Goal: Information Seeking & Learning: Find specific fact

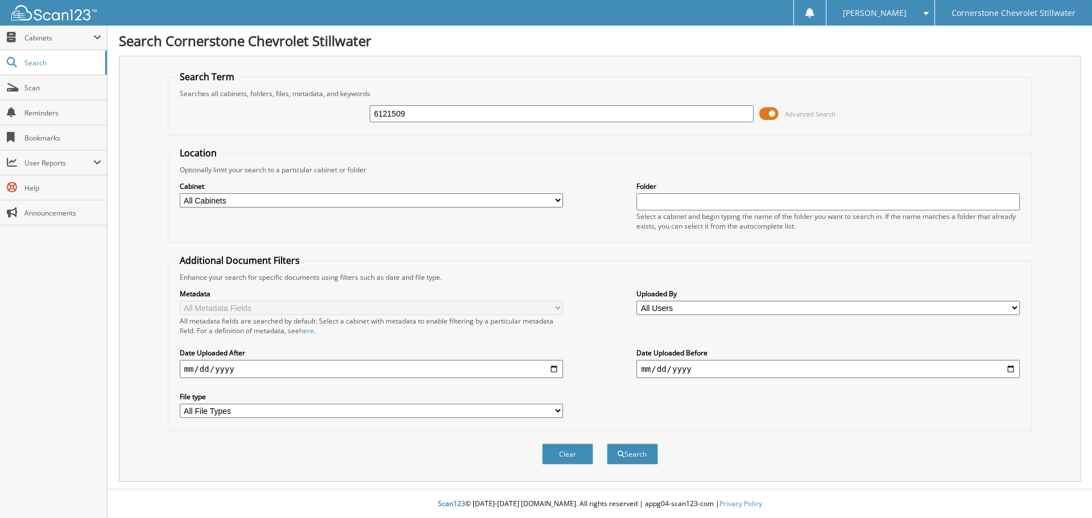
type input "6121509"
click at [607, 444] on button "Search" at bounding box center [632, 454] width 51 height 21
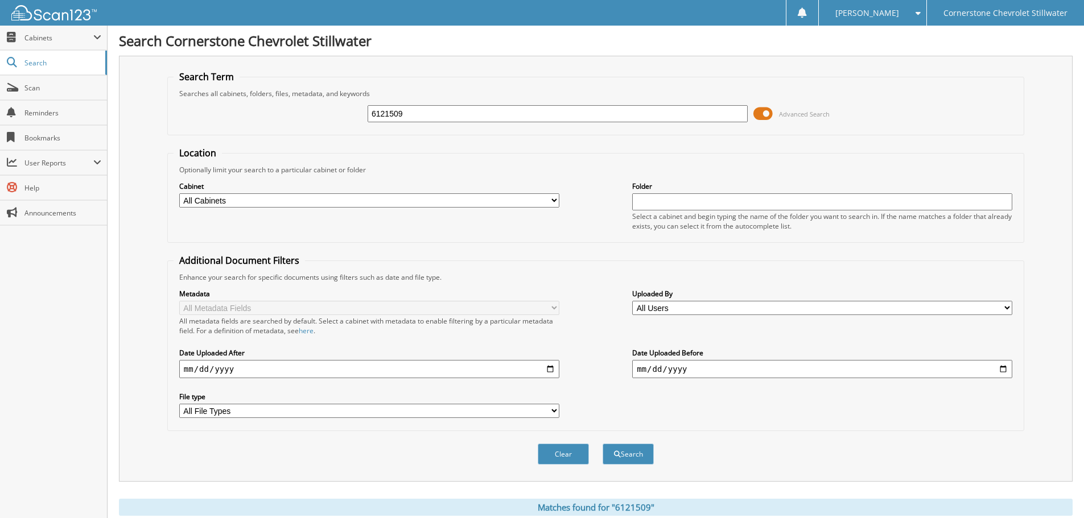
click at [555, 200] on select "All Cabinets BODY SHOP CAR DEALS PARTS SERVICE RO Needs Filing" at bounding box center [369, 200] width 380 height 14
select select "47306"
click at [179, 193] on select "All Cabinets BODY SHOP CAR DEALS PARTS SERVICE RO Needs Filing" at bounding box center [369, 200] width 380 height 14
click at [622, 458] on button "Search" at bounding box center [627, 454] width 51 height 21
click at [24, 83] on link "Scan" at bounding box center [53, 88] width 107 height 24
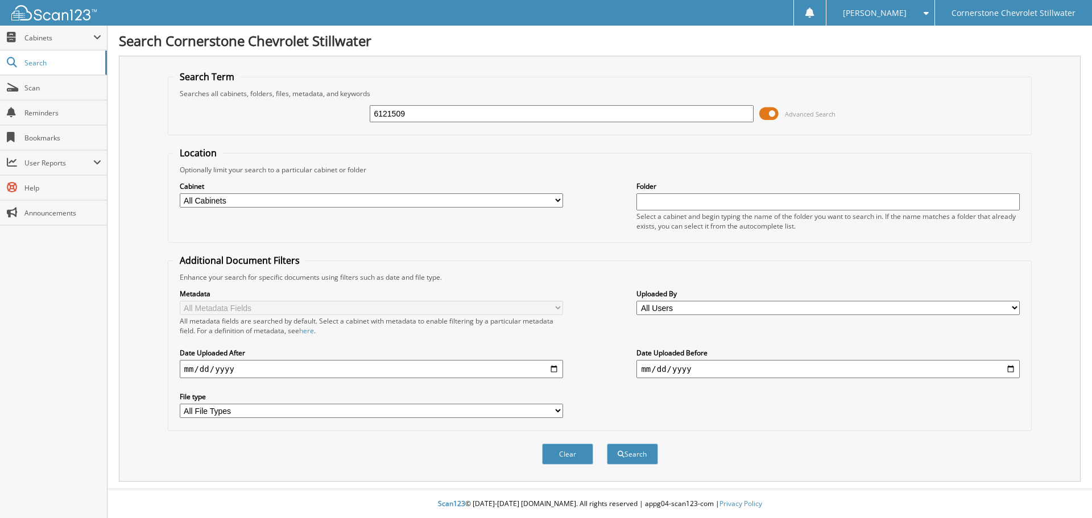
type input "6121509"
click at [607, 444] on button "Search" at bounding box center [632, 454] width 51 height 21
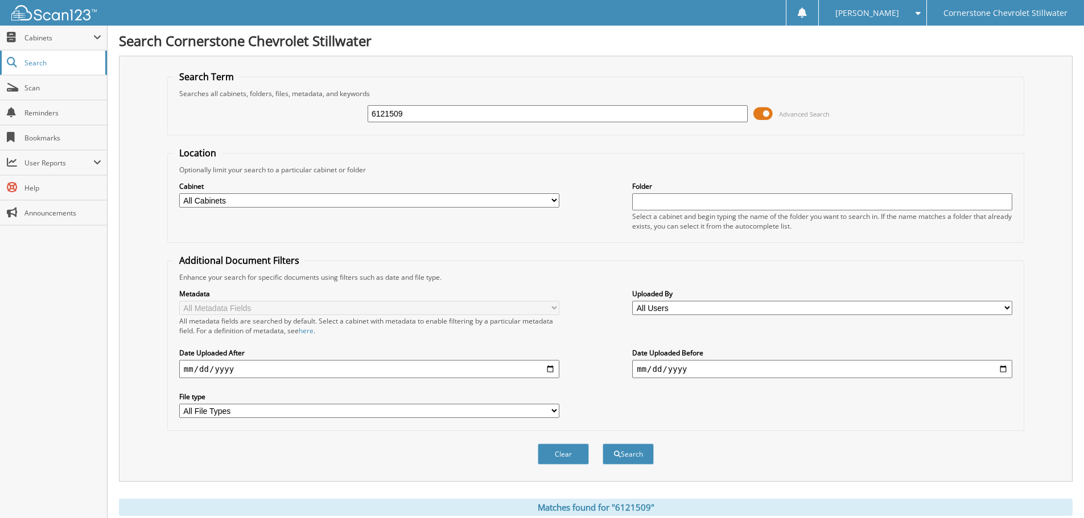
click at [30, 58] on span "Search" at bounding box center [61, 63] width 75 height 10
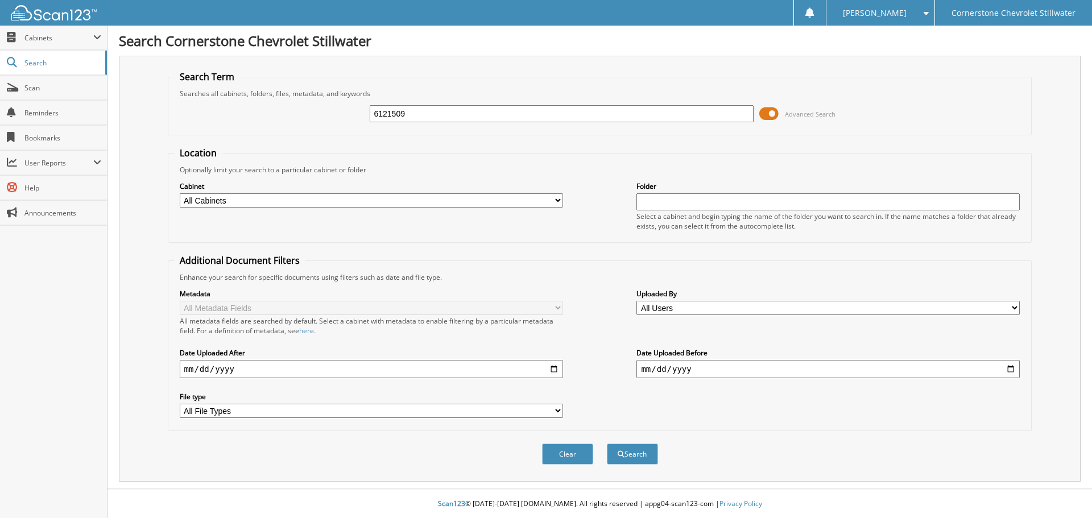
type input "6121509"
click at [607, 444] on button "Search" at bounding box center [632, 454] width 51 height 21
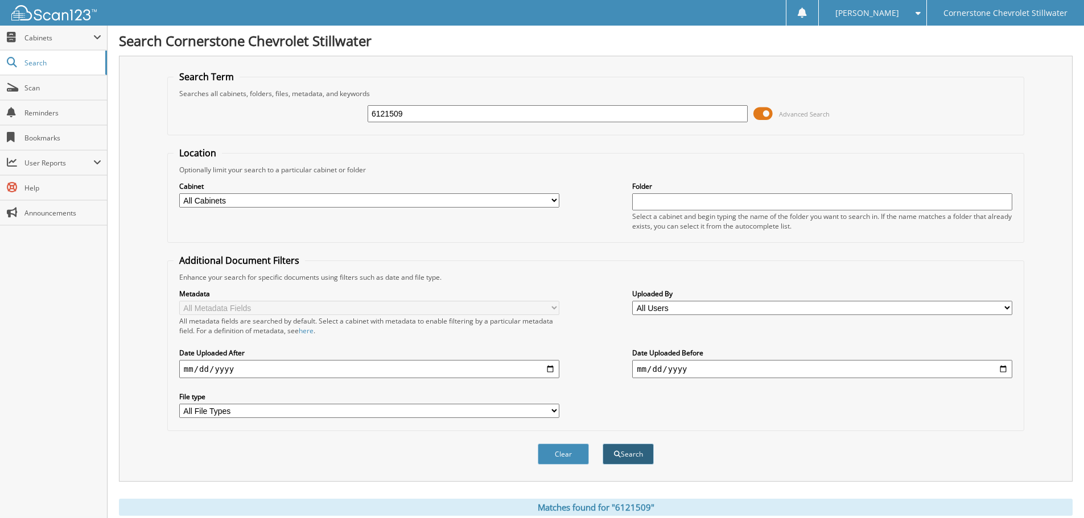
click at [621, 453] on button "Search" at bounding box center [627, 454] width 51 height 21
click at [40, 40] on span "Cabinets" at bounding box center [58, 38] width 69 height 10
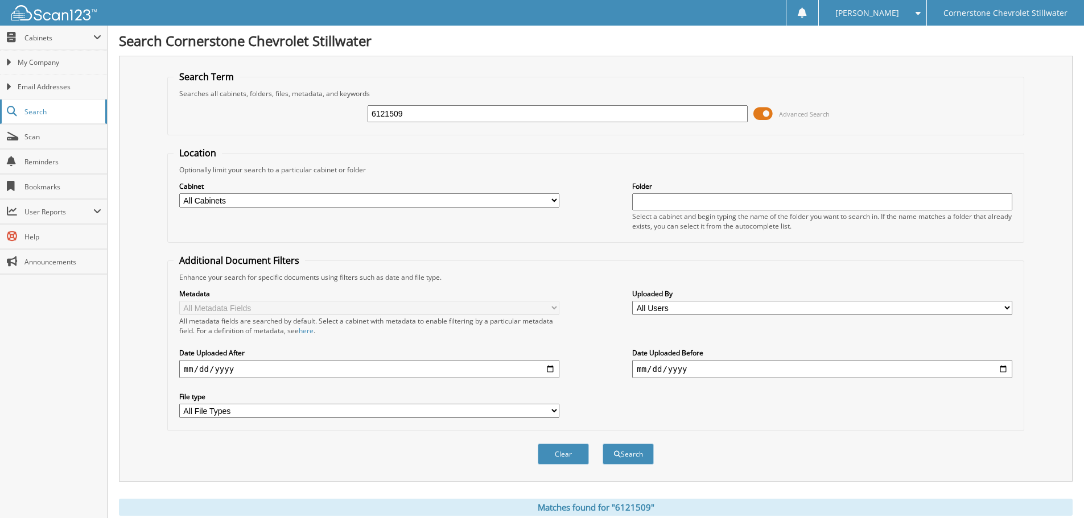
click at [46, 112] on span "Search" at bounding box center [61, 112] width 75 height 10
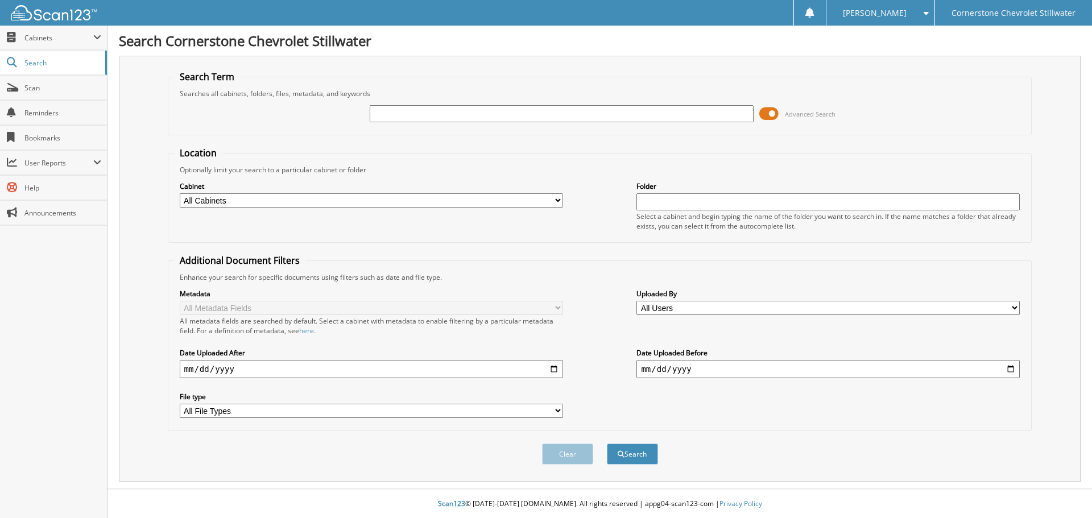
click at [489, 114] on input "text" at bounding box center [561, 113] width 383 height 17
type input "6121509"
click at [607, 444] on button "Search" at bounding box center [632, 454] width 51 height 21
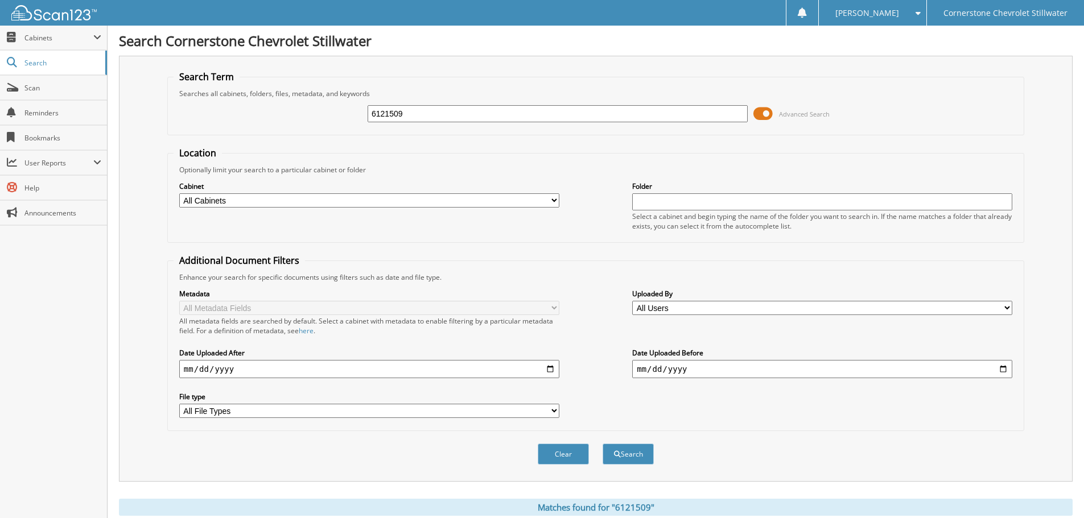
click at [681, 305] on select "All Users [PERSON_NAME] [PERSON_NAME] [PERSON_NAME] [PERSON_NAME] [PERSON_NAME]…" at bounding box center [822, 308] width 380 height 14
select select "62874"
click at [632, 301] on select "All Users [PERSON_NAME] [PERSON_NAME] [PERSON_NAME] [PERSON_NAME] [PERSON_NAME]…" at bounding box center [822, 308] width 380 height 14
click at [635, 370] on input "date" at bounding box center [822, 369] width 380 height 18
type input "[DATE]"
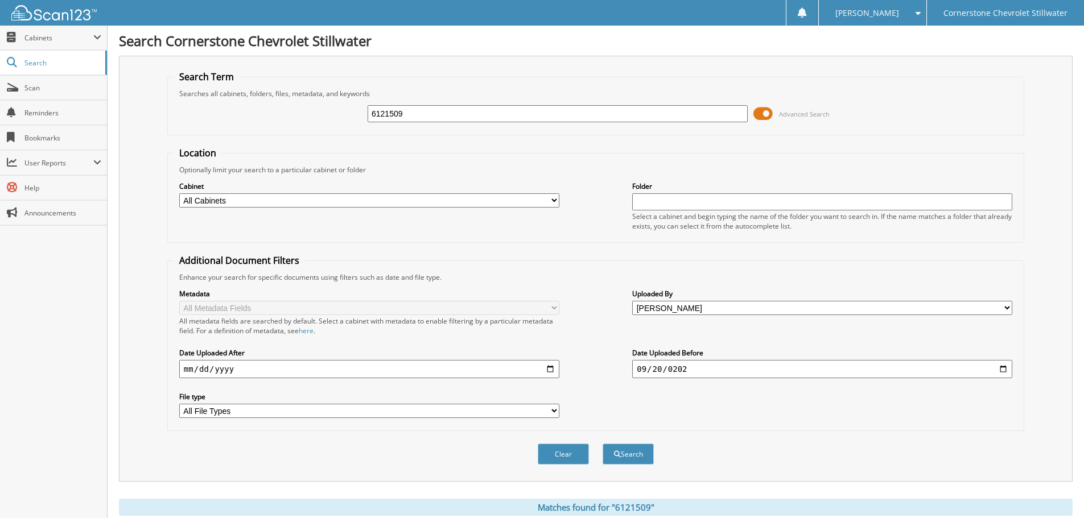
click at [602, 444] on button "Search" at bounding box center [627, 454] width 51 height 21
click at [627, 459] on button "Search" at bounding box center [627, 454] width 51 height 21
click at [276, 196] on select "All Cabinets BODY SHOP CAR DEALS PARTS SERVICE RO Needs Filing" at bounding box center [369, 200] width 380 height 14
select select "47306"
click at [179, 193] on select "All Cabinets BODY SHOP CAR DEALS PARTS SERVICE RO Needs Filing" at bounding box center [369, 200] width 380 height 14
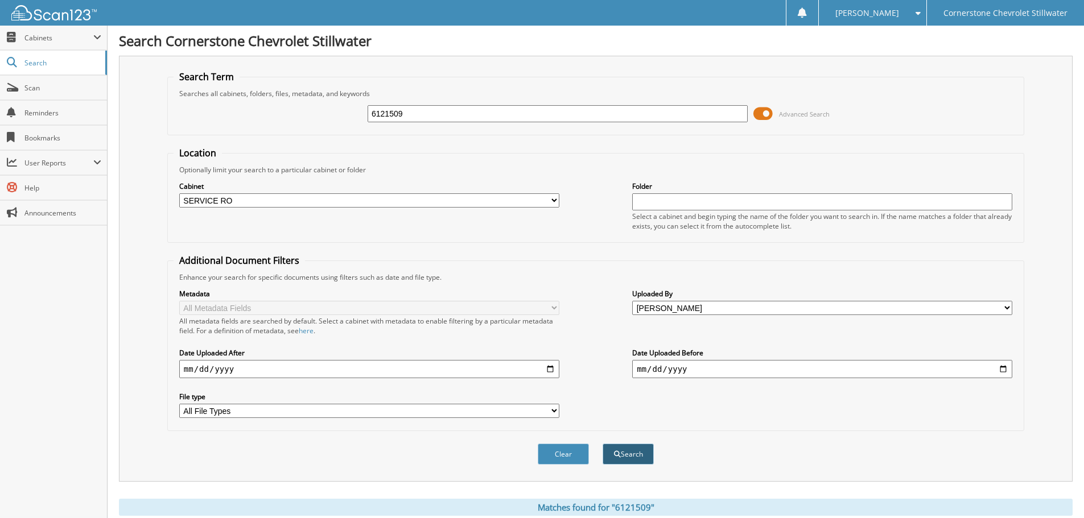
click at [630, 460] on button "Search" at bounding box center [627, 454] width 51 height 21
click at [30, 64] on span "Search" at bounding box center [61, 63] width 75 height 10
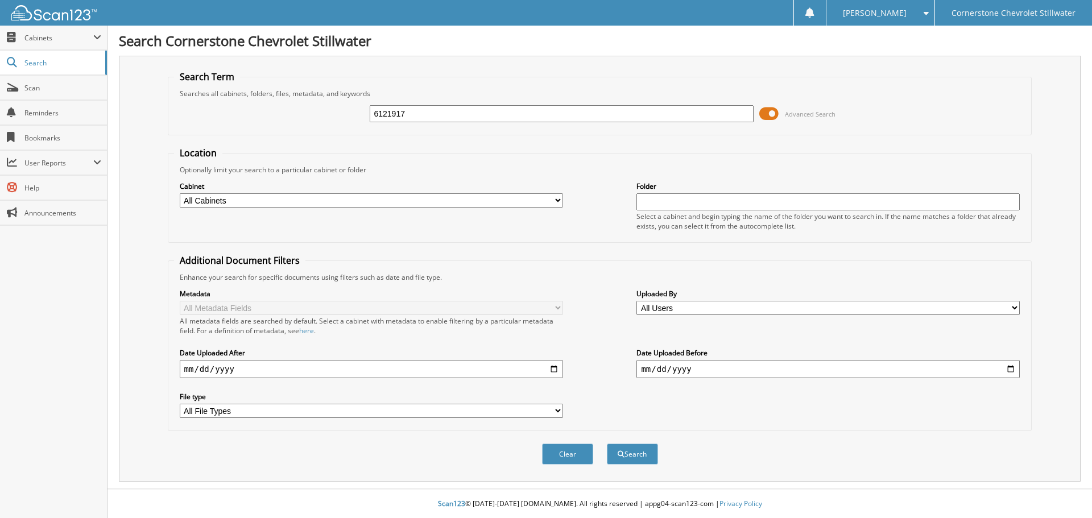
type input "6121917"
click at [607, 444] on button "Search" at bounding box center [632, 454] width 51 height 21
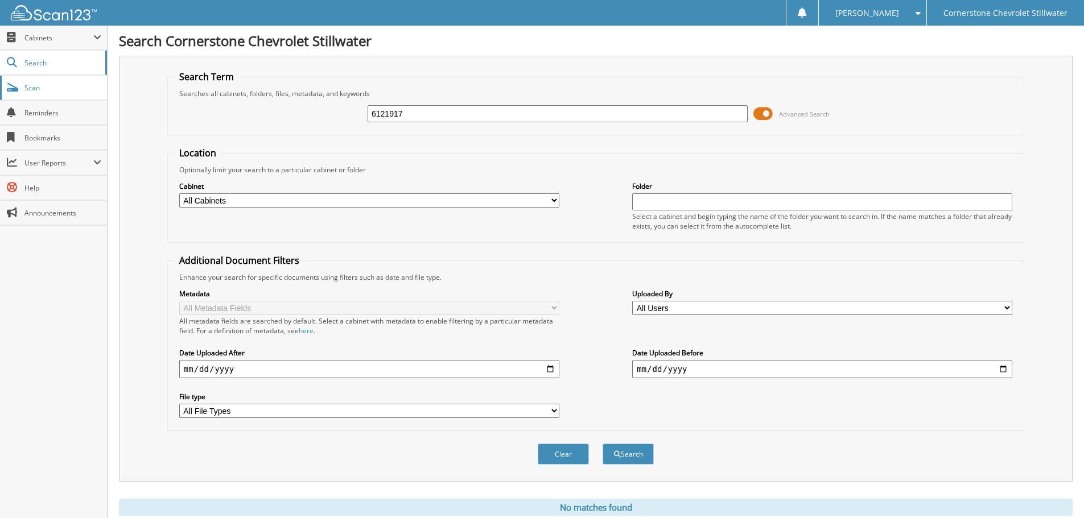
click at [24, 89] on link "Scan" at bounding box center [53, 88] width 107 height 24
